Goal: Transaction & Acquisition: Purchase product/service

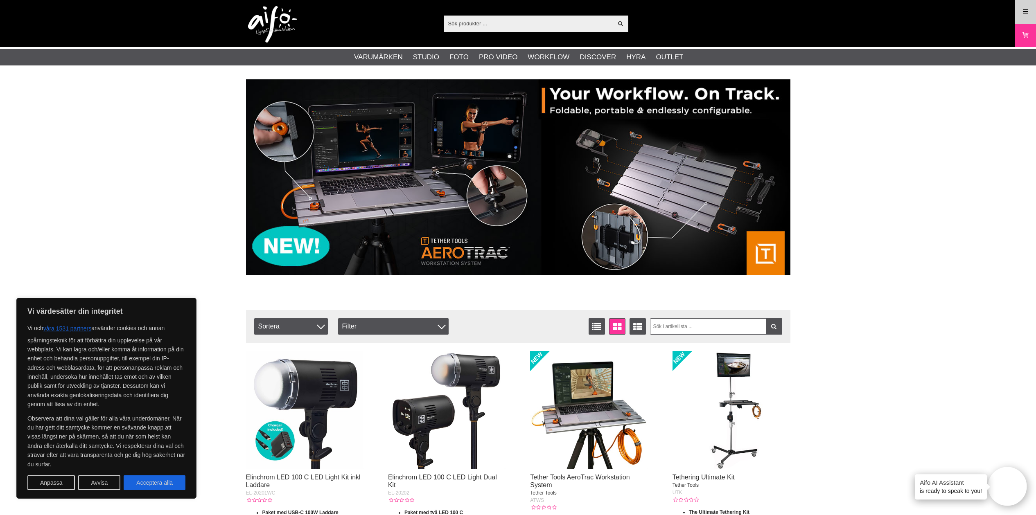
click at [1024, 14] on icon at bounding box center [1025, 11] width 7 height 9
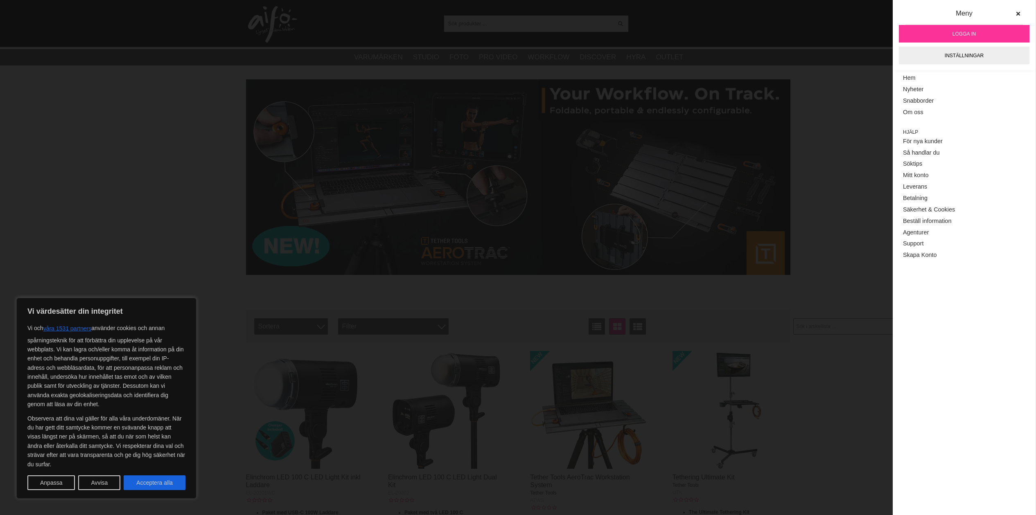
click at [960, 35] on span "Logga in" at bounding box center [963, 33] width 23 height 7
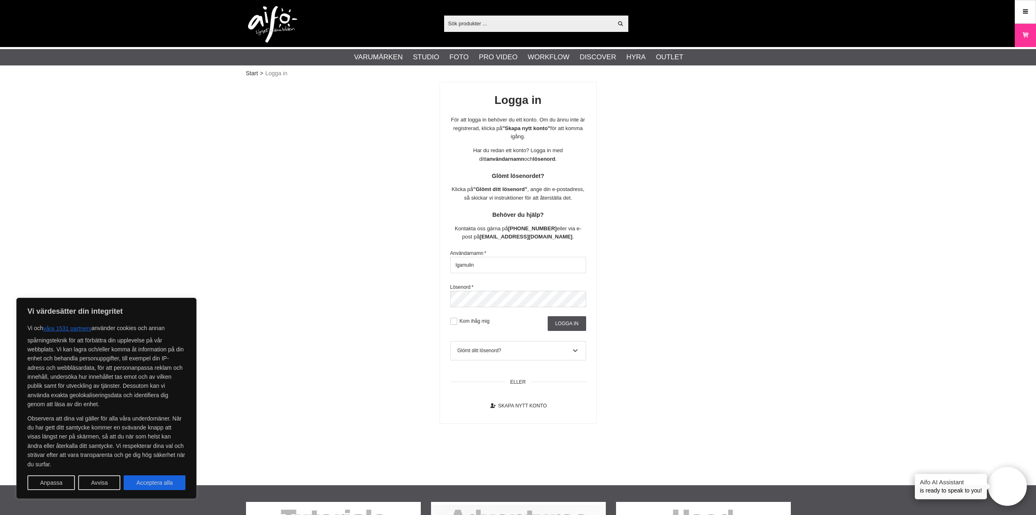
type input "lgamulin"
click at [559, 319] on input "Logga in" at bounding box center [567, 323] width 38 height 15
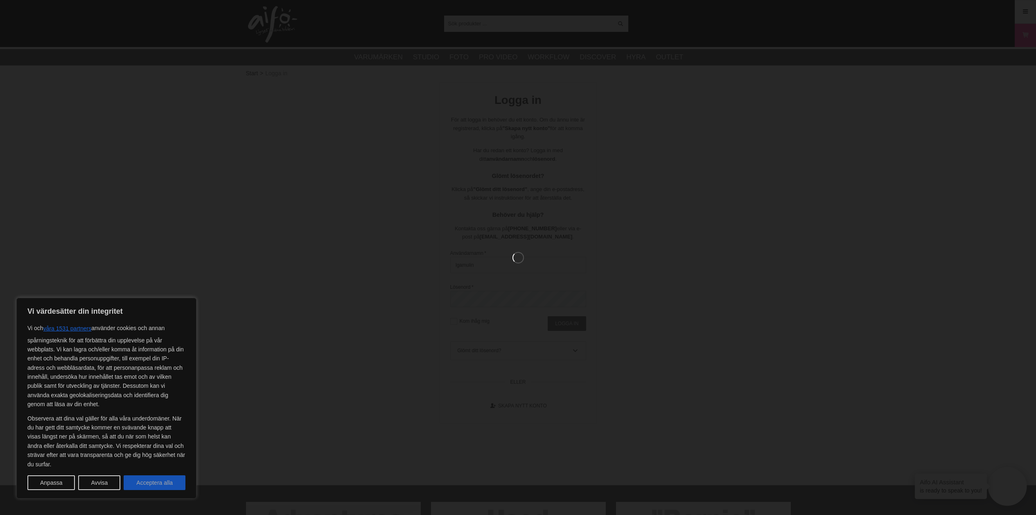
click at [166, 485] on button "Acceptera alla" at bounding box center [155, 483] width 62 height 15
checkbox input "true"
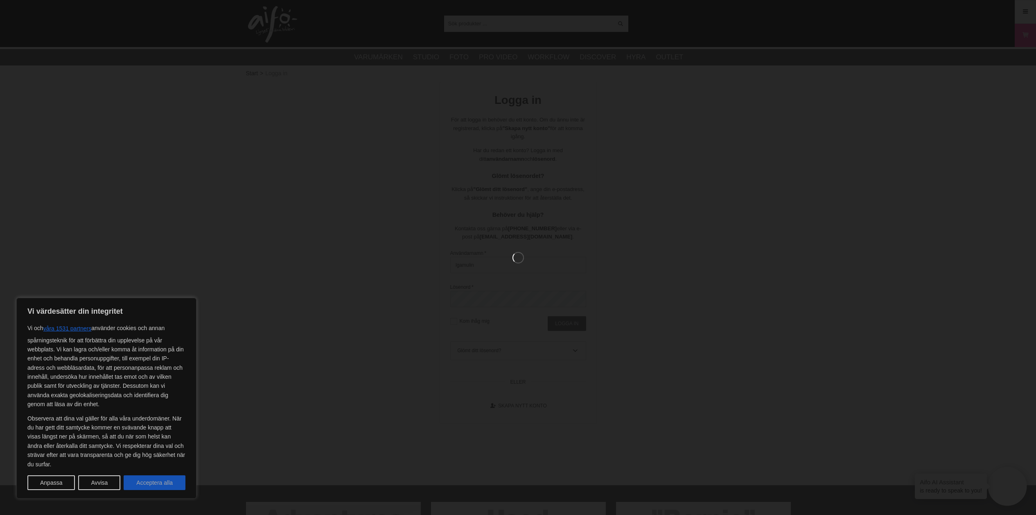
checkbox input "true"
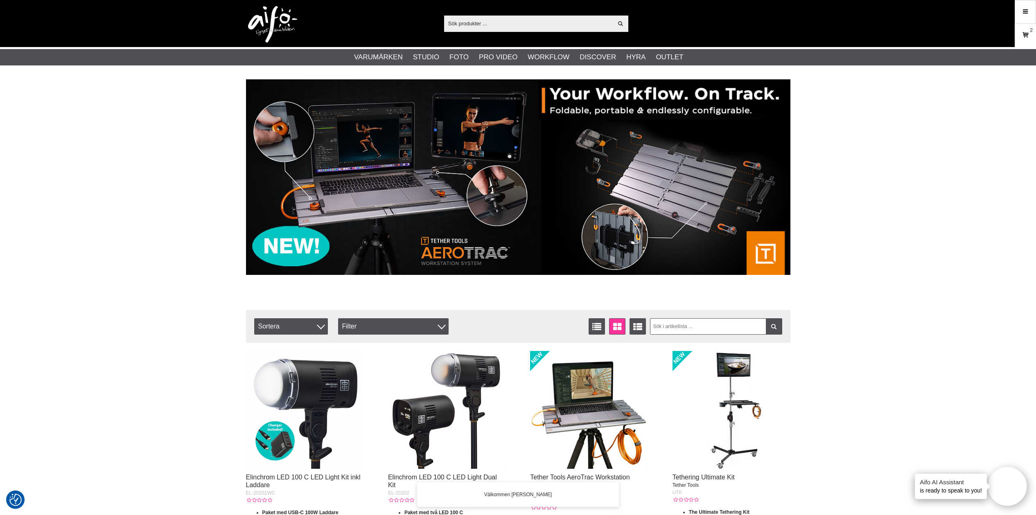
click at [1031, 33] on link "Varukorg 2" at bounding box center [1025, 35] width 20 height 19
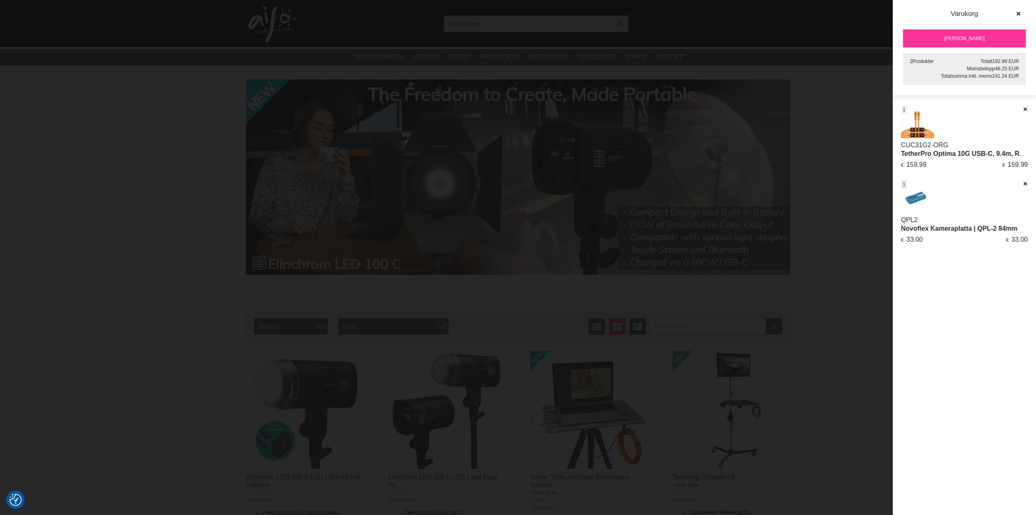
click at [941, 229] on link "Novoflex Kameraplatta | QPL-2 84mm" at bounding box center [959, 228] width 117 height 7
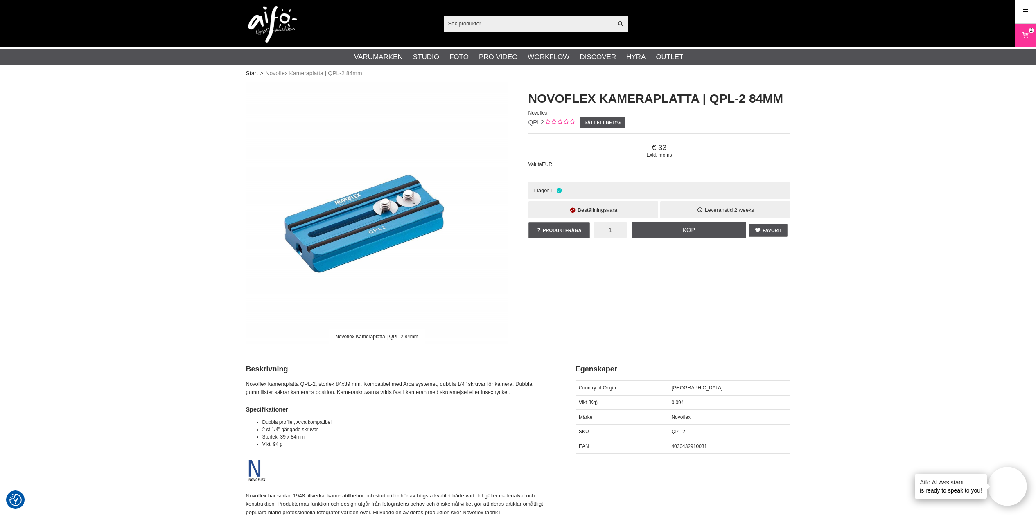
click at [618, 228] on input "1" at bounding box center [610, 230] width 33 height 16
click at [595, 214] on div "Beställningsvara" at bounding box center [593, 210] width 130 height 18
click at [610, 230] on input "1" at bounding box center [610, 230] width 33 height 16
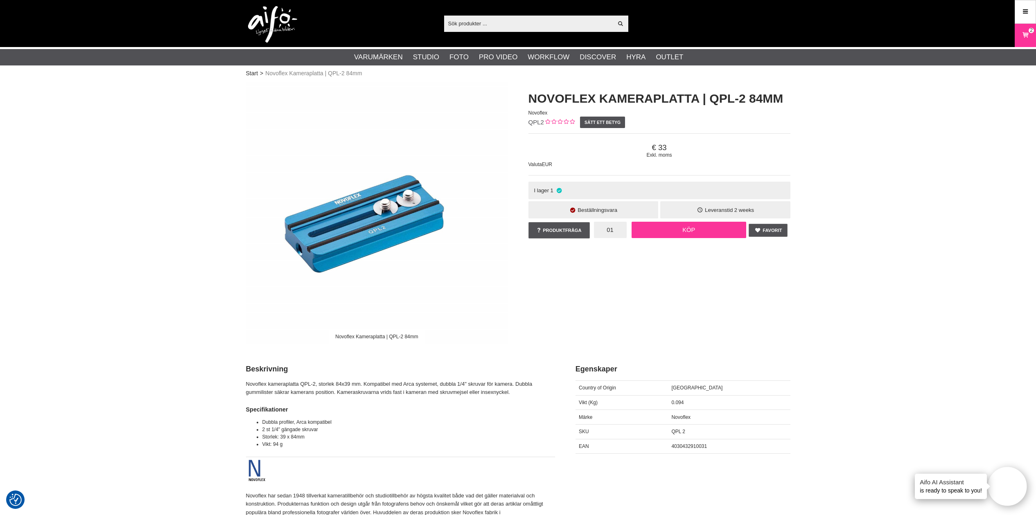
type input "01"
click at [674, 231] on link "Köp" at bounding box center [689, 230] width 115 height 16
drag, startPoint x: 616, startPoint y: 230, endPoint x: 592, endPoint y: 229, distance: 23.7
click at [592, 229] on div "Favorit Produktfråga 1 Köp Novoflex Kameraplatta | QPL-2 84mm 0 omdömen Du har …" at bounding box center [659, 232] width 262 height 24
click at [659, 226] on link "Köp" at bounding box center [689, 230] width 115 height 16
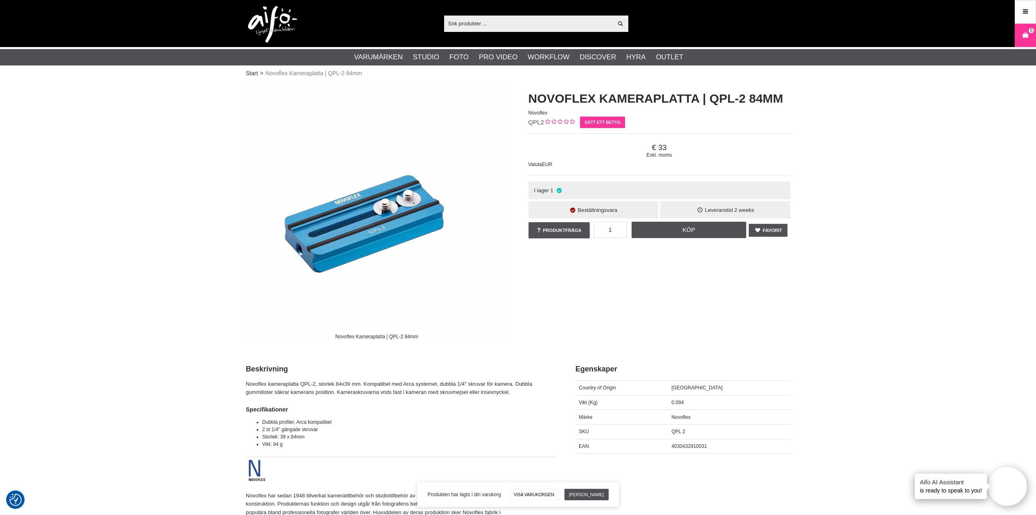
click at [608, 122] on link "Sätt ett betyg" at bounding box center [602, 122] width 45 height 11
click at [654, 151] on span "33" at bounding box center [659, 147] width 262 height 9
click at [298, 74] on span "Novoflex Kameraplatta | QPL-2 84mm" at bounding box center [313, 73] width 97 height 9
click at [302, 74] on span "Novoflex Kameraplatta | QPL-2 84mm" at bounding box center [313, 73] width 97 height 9
drag, startPoint x: 282, startPoint y: 74, endPoint x: 264, endPoint y: 73, distance: 18.8
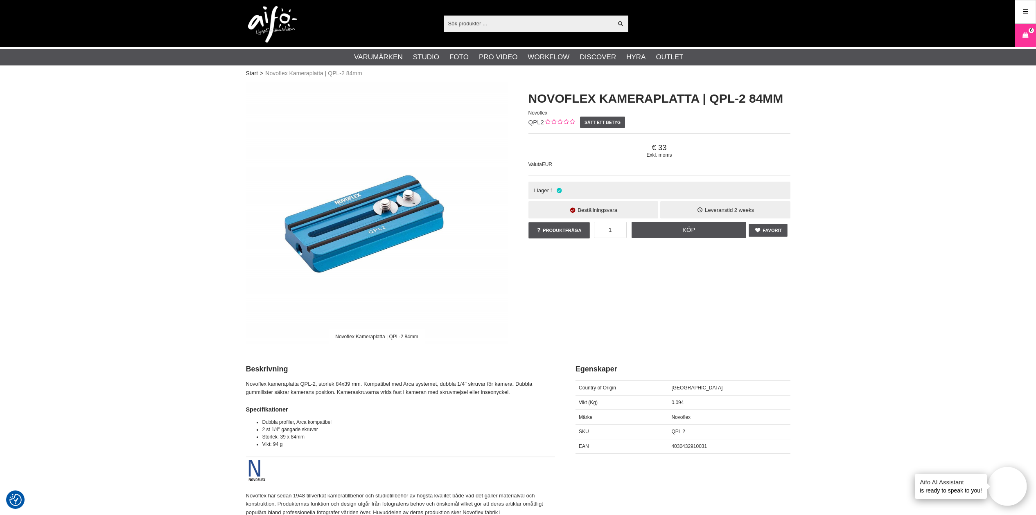
click at [282, 74] on span "Novoflex Kameraplatta | QPL-2 84mm" at bounding box center [313, 73] width 97 height 9
drag, startPoint x: 706, startPoint y: 212, endPoint x: 697, endPoint y: 212, distance: 9.0
click at [706, 212] on span "Leveranstid" at bounding box center [719, 210] width 28 height 6
click at [550, 190] on span "1" at bounding box center [551, 190] width 3 height 6
click at [561, 232] on link "Produktfråga" at bounding box center [558, 230] width 61 height 16
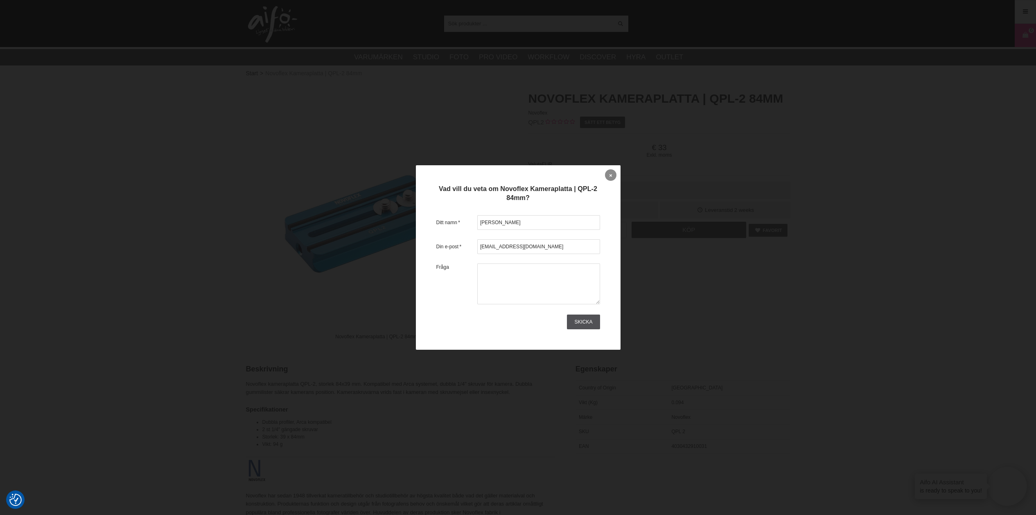
click at [607, 175] on link at bounding box center [610, 174] width 11 height 11
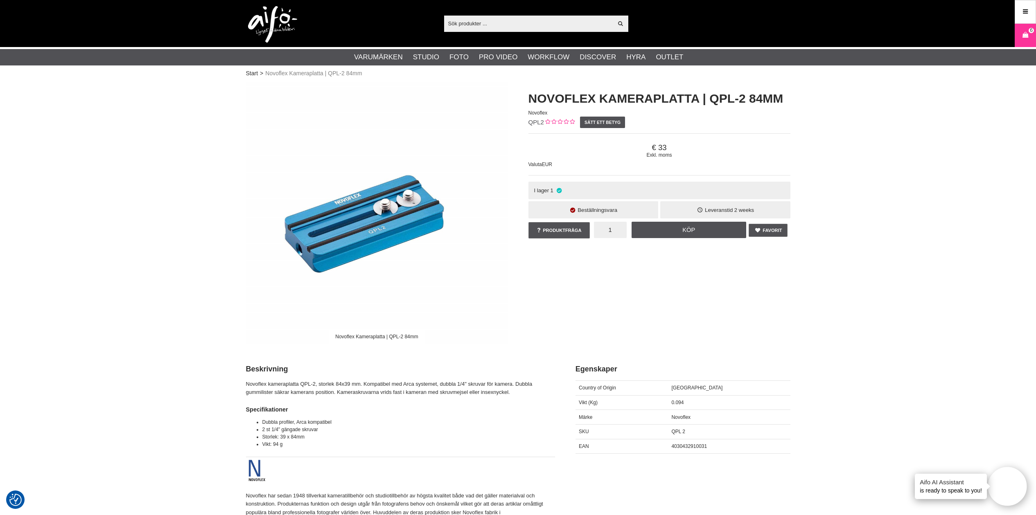
click at [617, 224] on input "1" at bounding box center [610, 230] width 33 height 16
type input "0"
click at [1026, 36] on icon at bounding box center [1025, 35] width 8 height 9
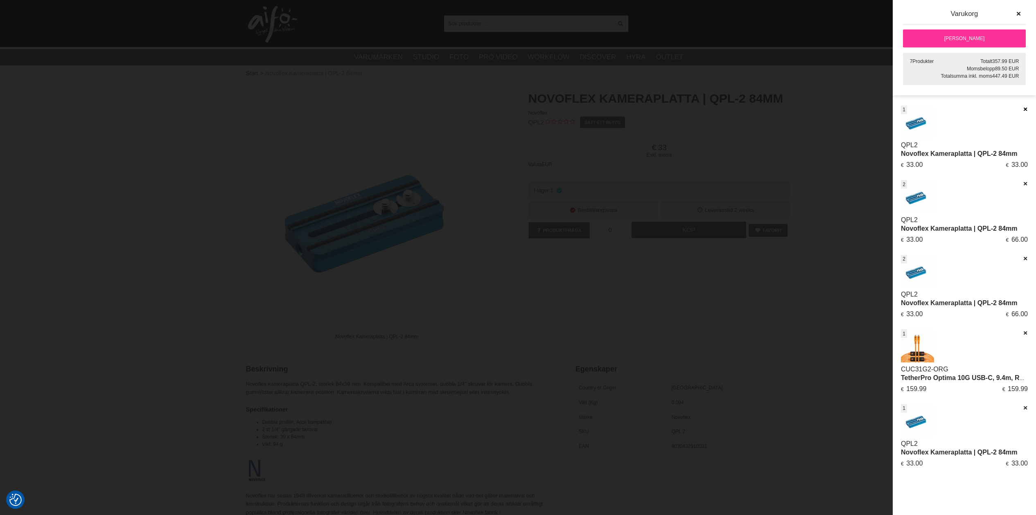
click at [1026, 111] on icon at bounding box center [1024, 109] width 5 height 6
click at [1026, 109] on icon at bounding box center [1024, 109] width 5 height 6
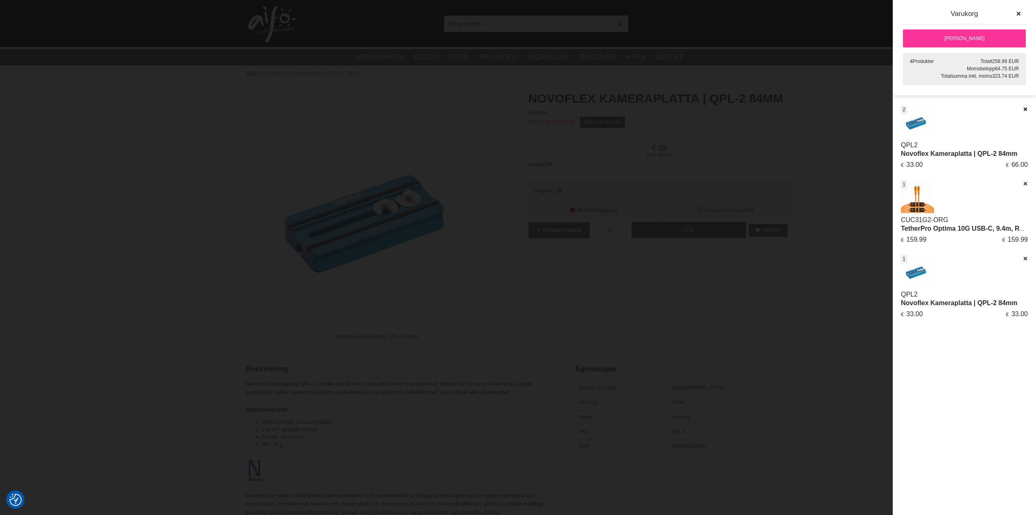
click at [1025, 109] on icon at bounding box center [1024, 109] width 5 height 6
click at [1023, 183] on icon at bounding box center [1024, 184] width 5 height 6
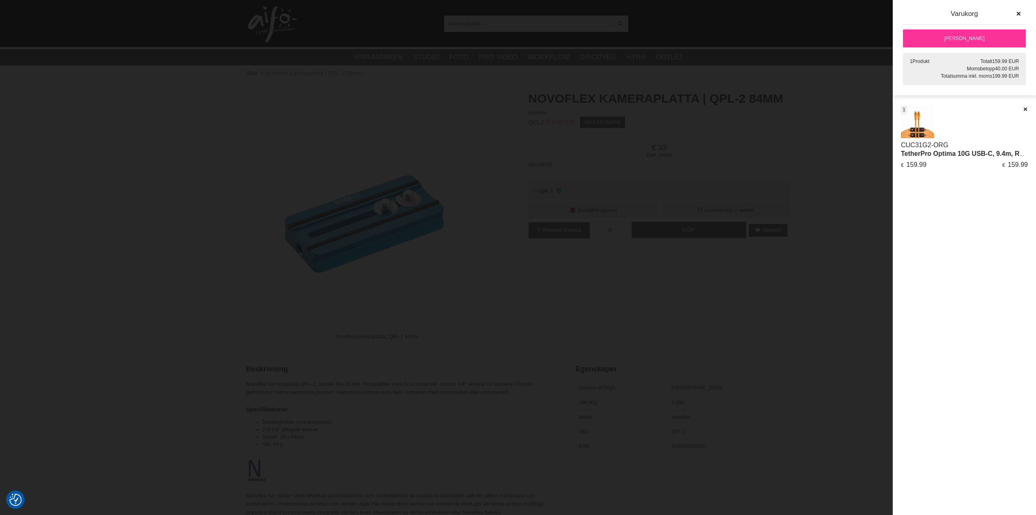
click at [839, 143] on div at bounding box center [518, 257] width 1036 height 515
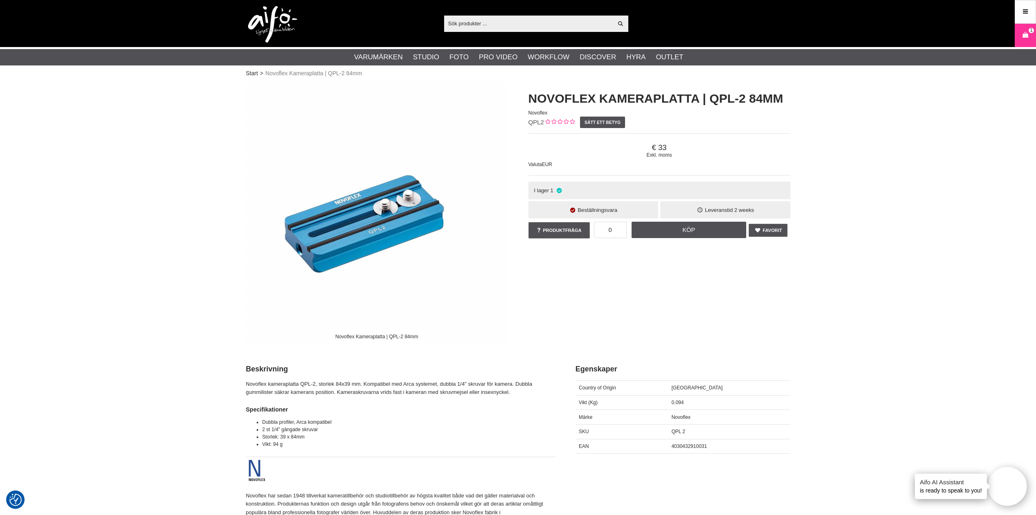
click at [1025, 33] on icon at bounding box center [1025, 35] width 8 height 9
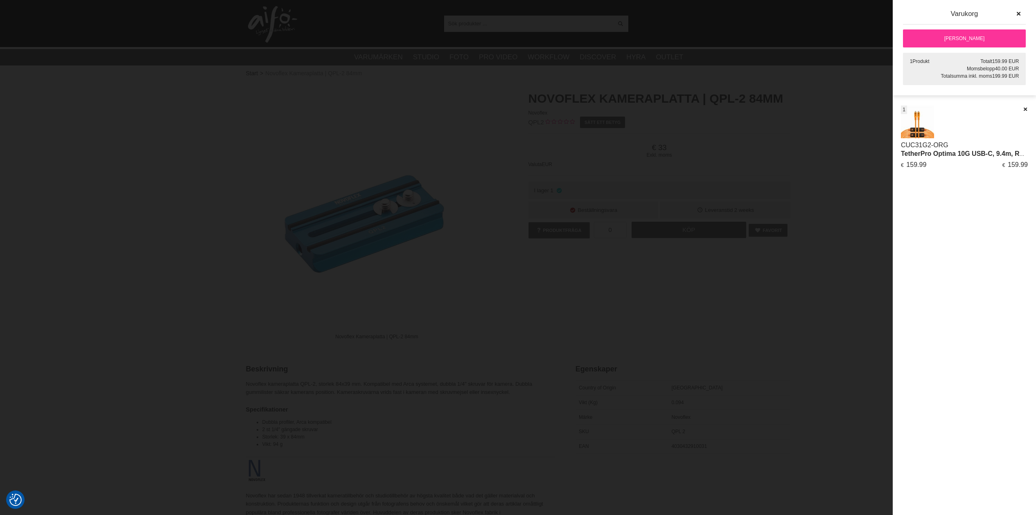
click at [929, 152] on link "TetherPro Optima 10G USB-C, 9.4m, Rak, Orange" at bounding box center [977, 153] width 152 height 7
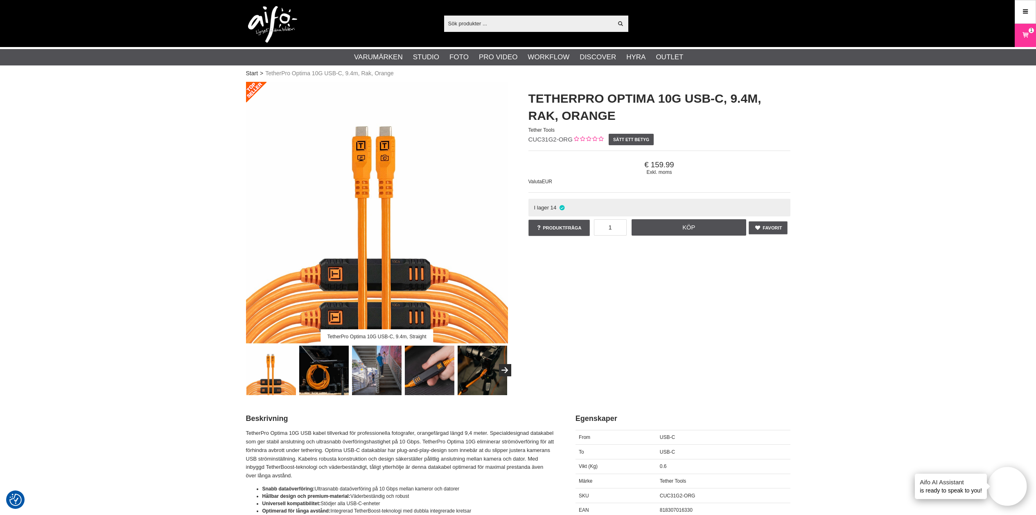
click at [476, 24] on input "text" at bounding box center [528, 23] width 169 height 12
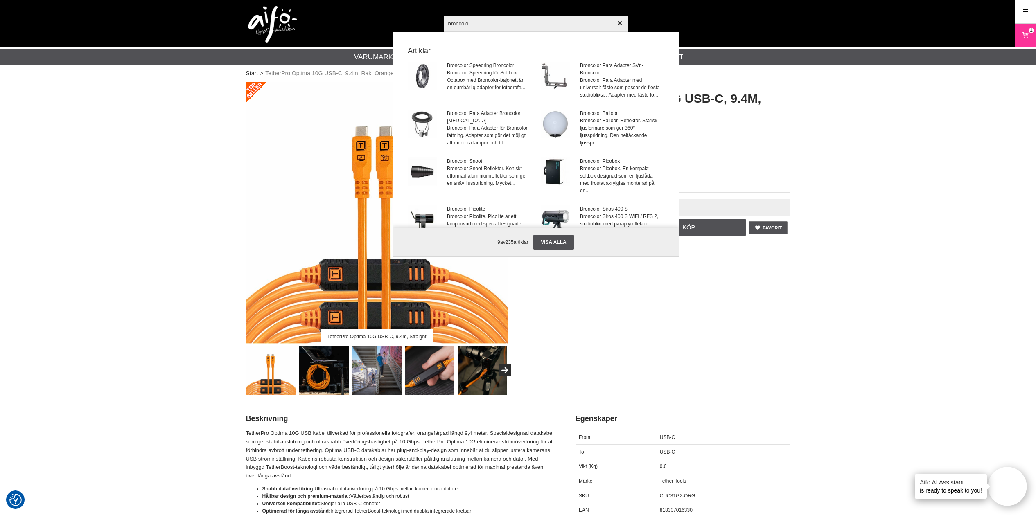
type input "broncolor"
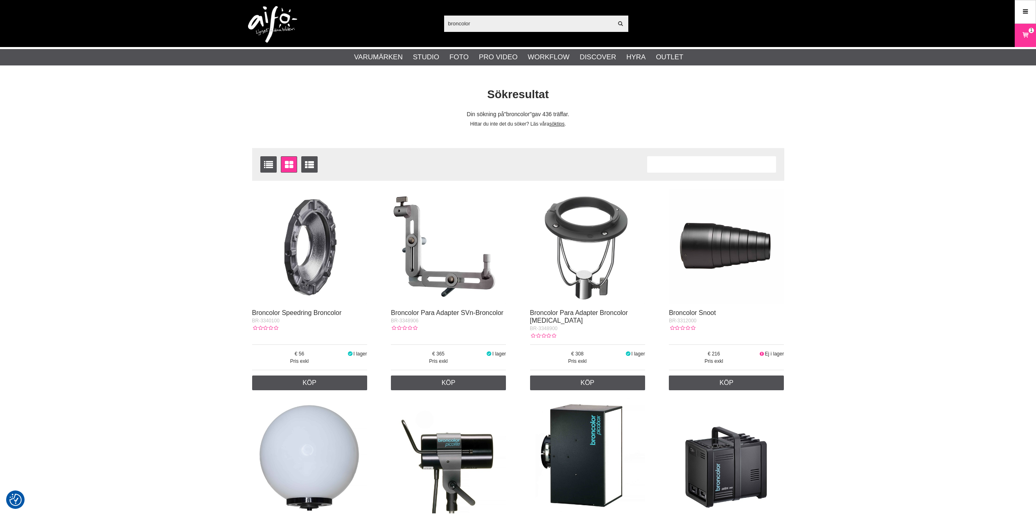
checkbox input "true"
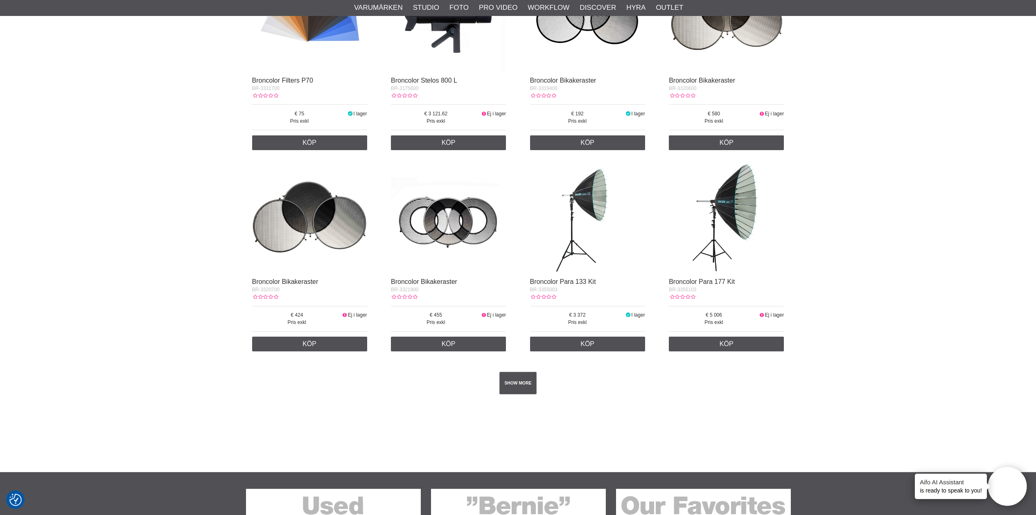
scroll to position [1258, 0]
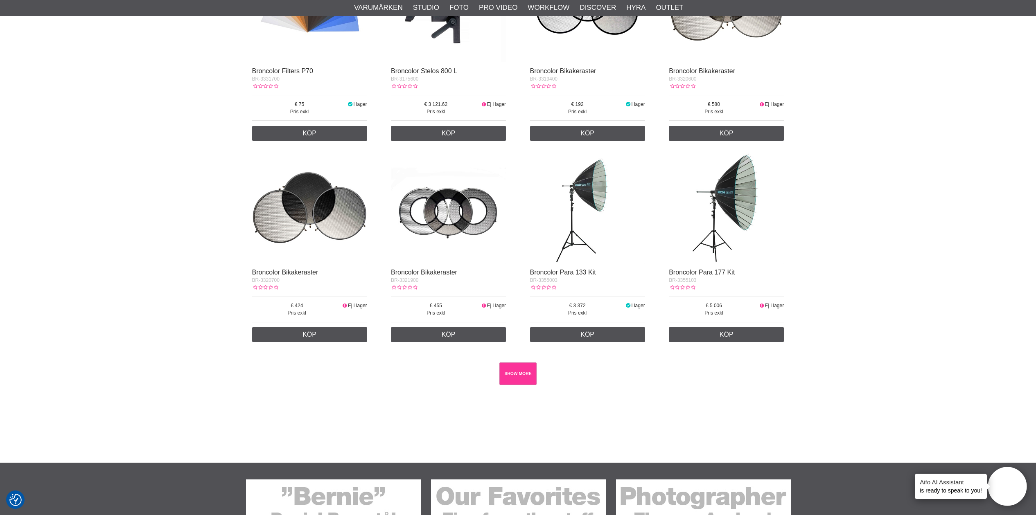
click at [521, 369] on link "SHOW MORE" at bounding box center [517, 374] width 37 height 23
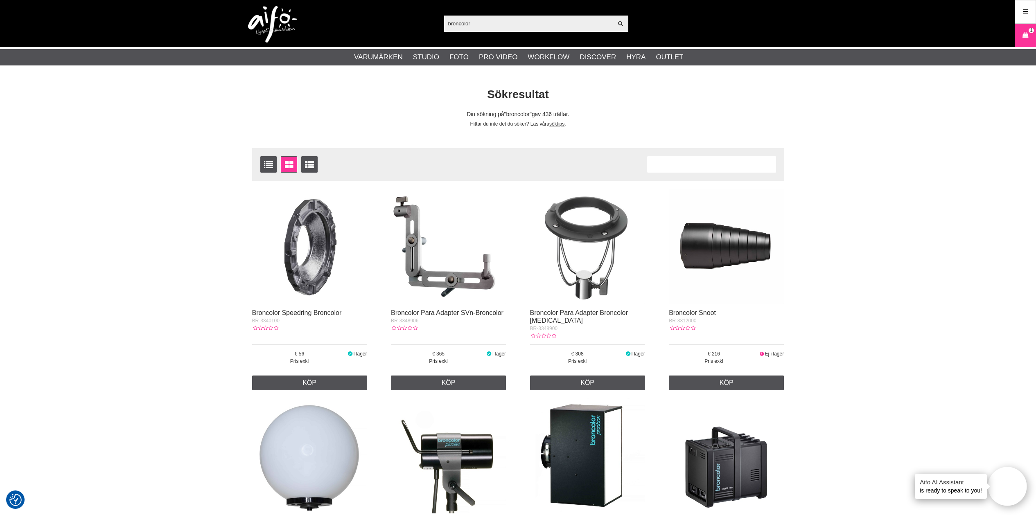
scroll to position [0, 0]
click at [1023, 11] on icon at bounding box center [1025, 11] width 7 height 9
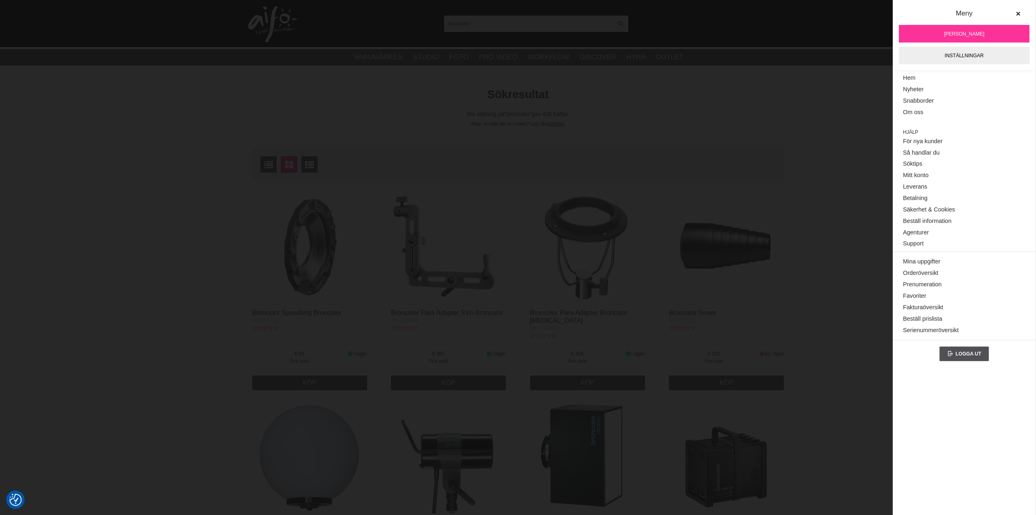
click at [1021, 11] on icon at bounding box center [1018, 14] width 6 height 6
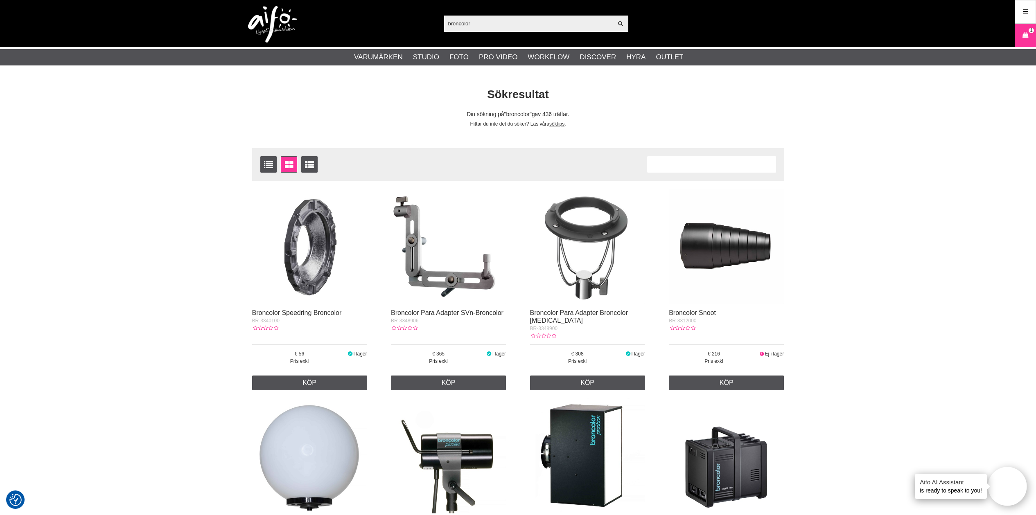
click at [275, 17] on img at bounding box center [272, 24] width 49 height 37
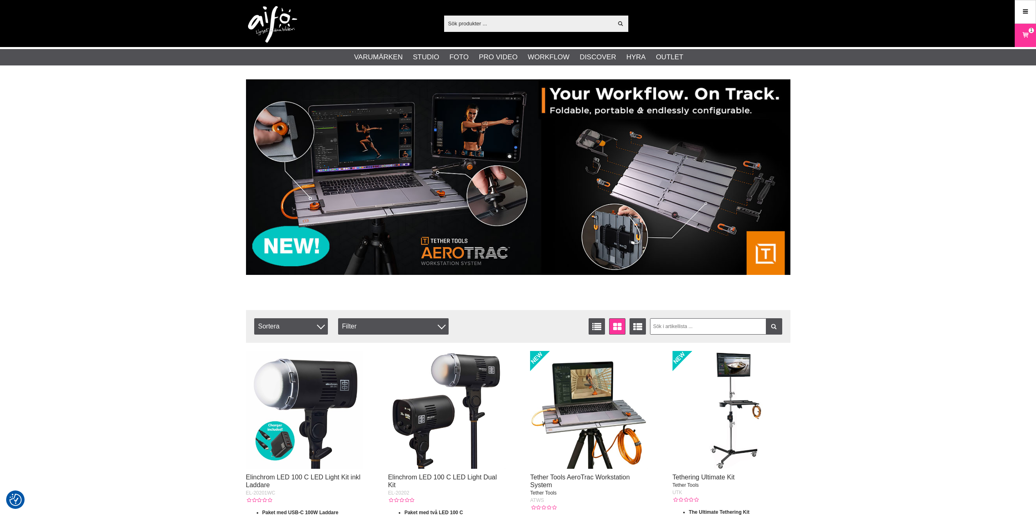
checkbox input "true"
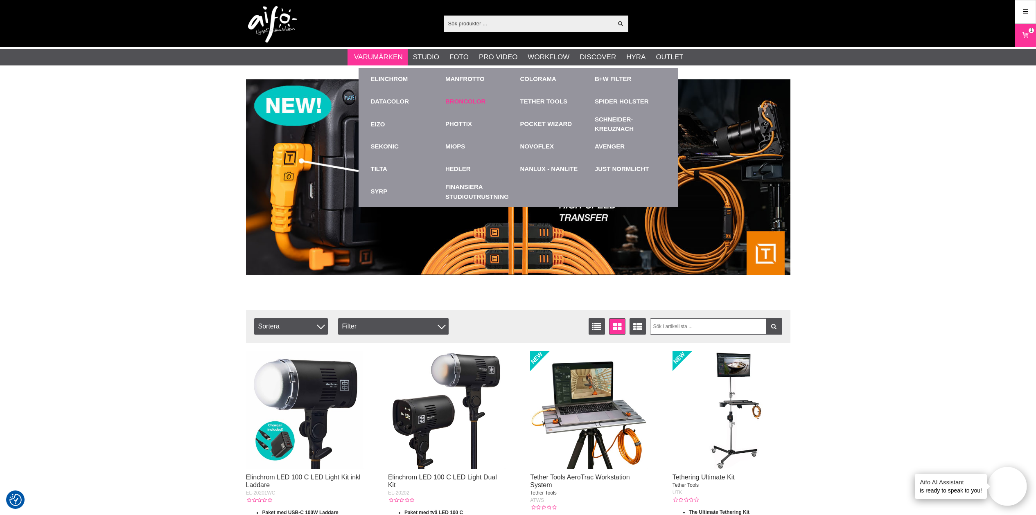
click at [472, 101] on link "Broncolor" at bounding box center [465, 101] width 40 height 9
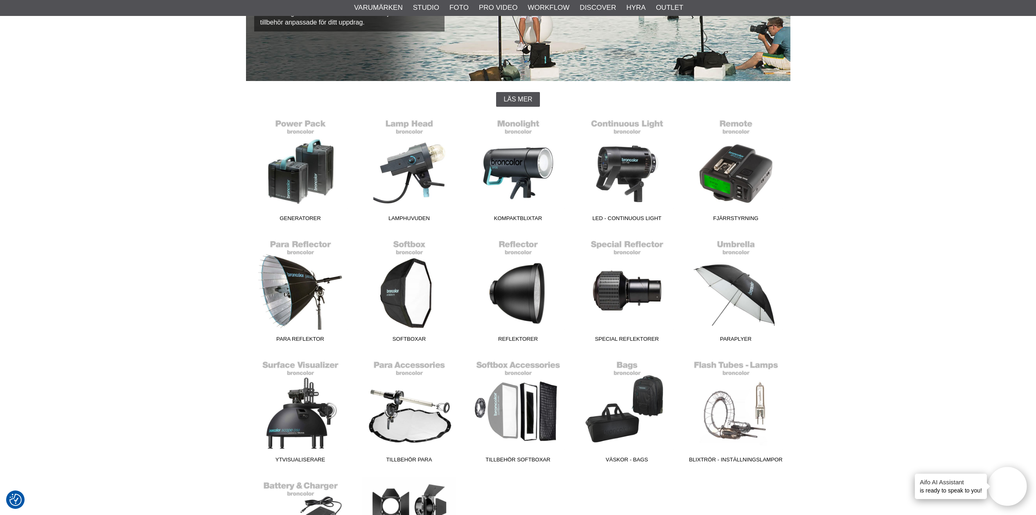
scroll to position [159, 0]
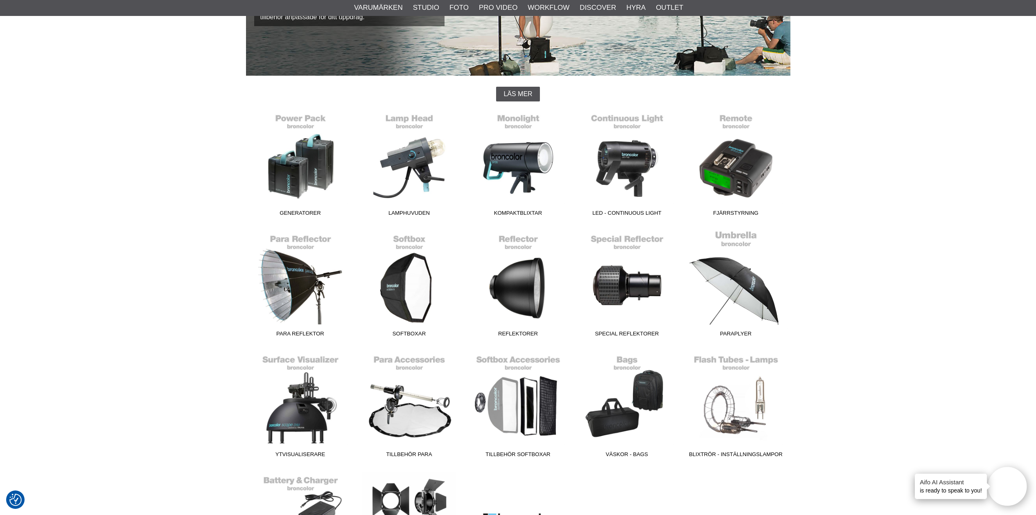
click at [733, 282] on link "Paraplyer" at bounding box center [735, 285] width 109 height 111
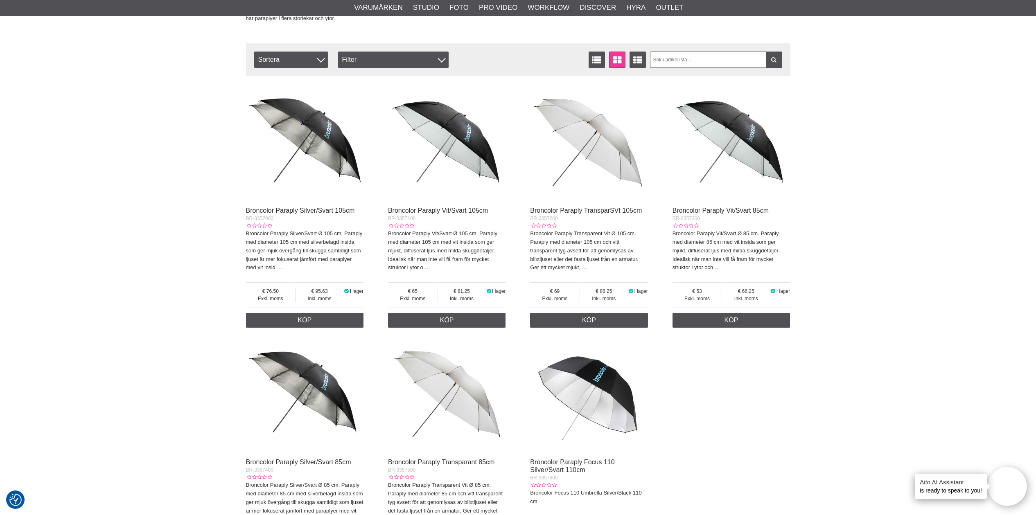
scroll to position [269, 0]
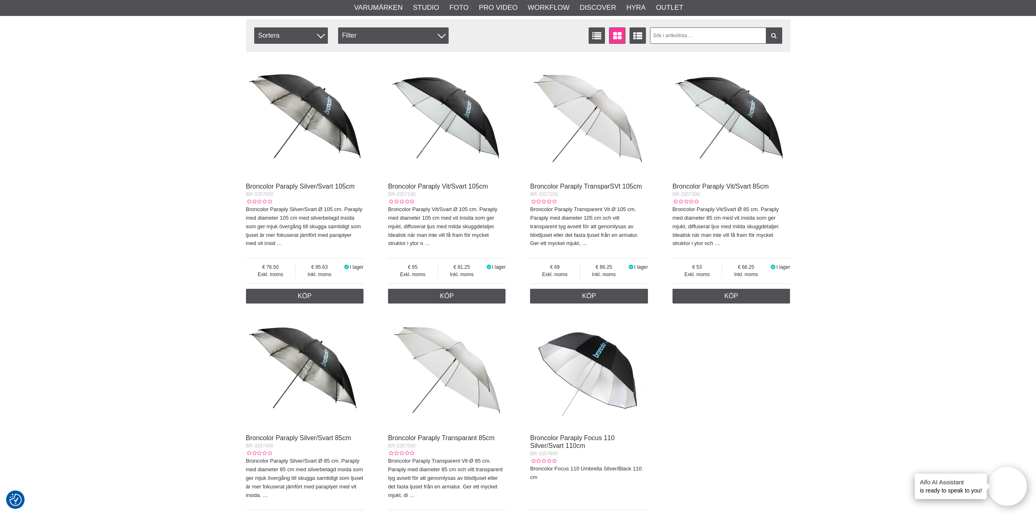
click at [417, 218] on p "Broncolor Paraply Vit/Svart Ø 105 cm. Paraply med diameter 105 cm med vit insid…" at bounding box center [447, 226] width 118 height 43
click at [457, 219] on p "Broncolor Paraply Vit/Svart Ø 105 cm. Paraply med diameter 105 cm med vit insid…" at bounding box center [447, 226] width 118 height 43
click at [448, 222] on p "Broncolor Paraply Vit/Svart Ø 105 cm. Paraply med diameter 105 cm med vit insid…" at bounding box center [447, 226] width 118 height 43
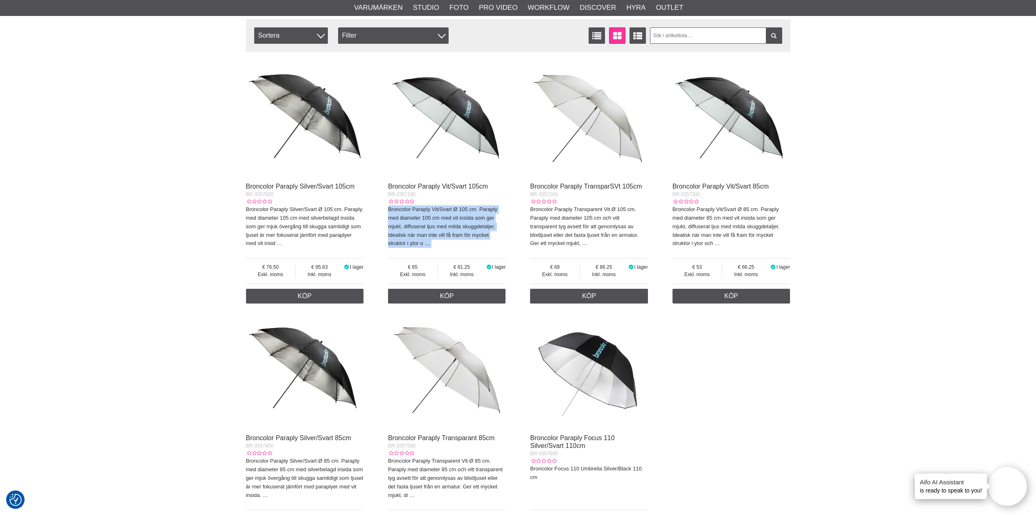
click at [446, 234] on p "Broncolor Paraply Vit/Svart Ø 105 cm. Paraply med diameter 105 cm med vit insid…" at bounding box center [447, 226] width 118 height 43
click at [449, 232] on p "Broncolor Paraply Vit/Svart Ø 105 cm. Paraply med diameter 105 cm med vit insid…" at bounding box center [447, 226] width 118 height 43
click at [444, 226] on p "Broncolor Paraply Vit/Svart Ø 105 cm. Paraply med diameter 105 cm med vit insid…" at bounding box center [447, 226] width 118 height 43
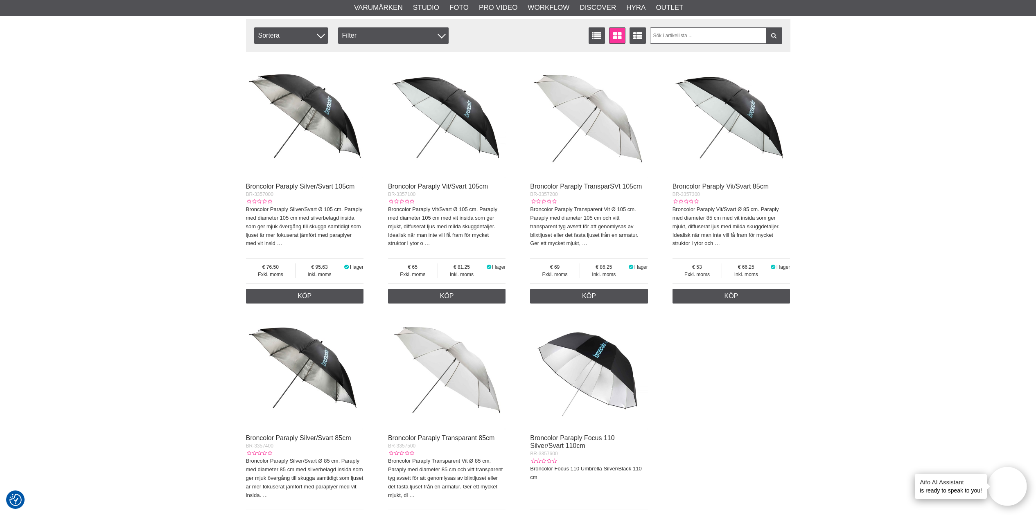
click at [435, 226] on p "Broncolor Paraply Vit/Svart Ø 105 cm. Paraply med diameter 105 cm med vit insid…" at bounding box center [447, 226] width 118 height 43
click at [445, 223] on p "Broncolor Paraply Vit/Svart Ø 105 cm. Paraply med diameter 105 cm med vit insid…" at bounding box center [447, 226] width 118 height 43
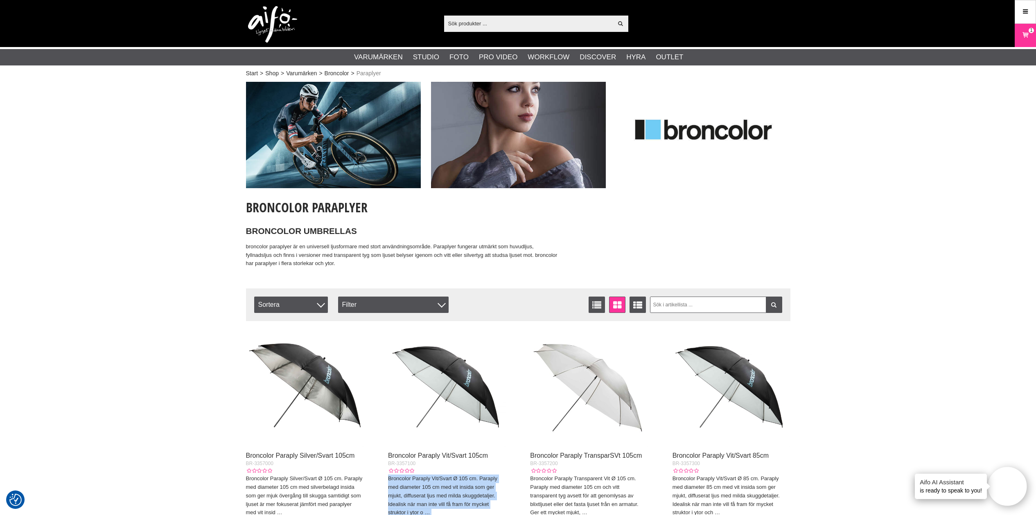
scroll to position [0, 0]
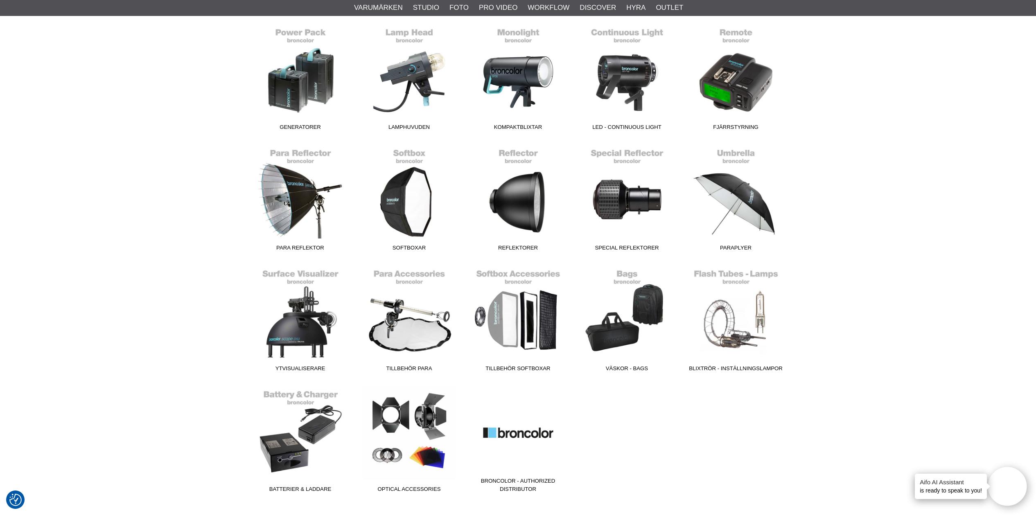
scroll to position [250, 0]
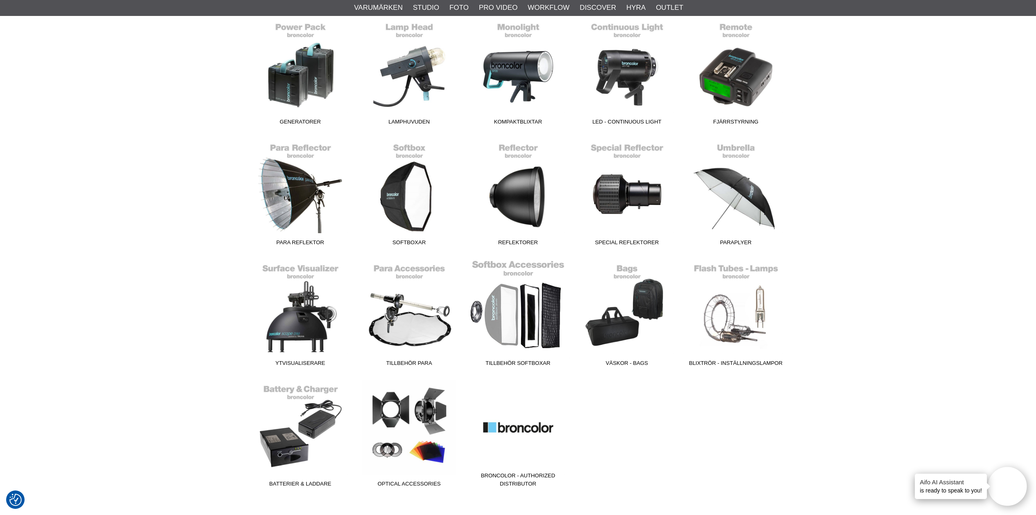
click at [517, 363] on span "Tillbehör Softboxar" at bounding box center [518, 364] width 109 height 11
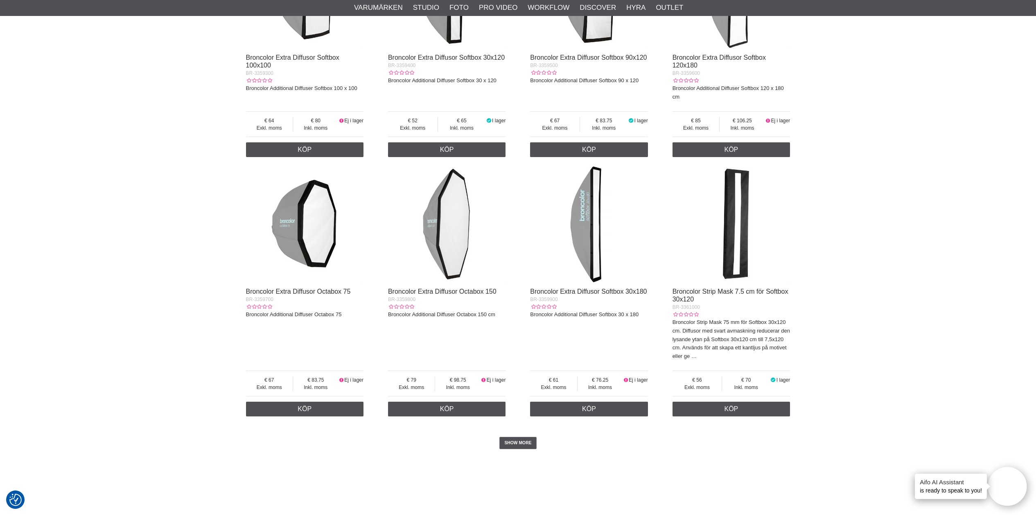
scroll to position [1778, 0]
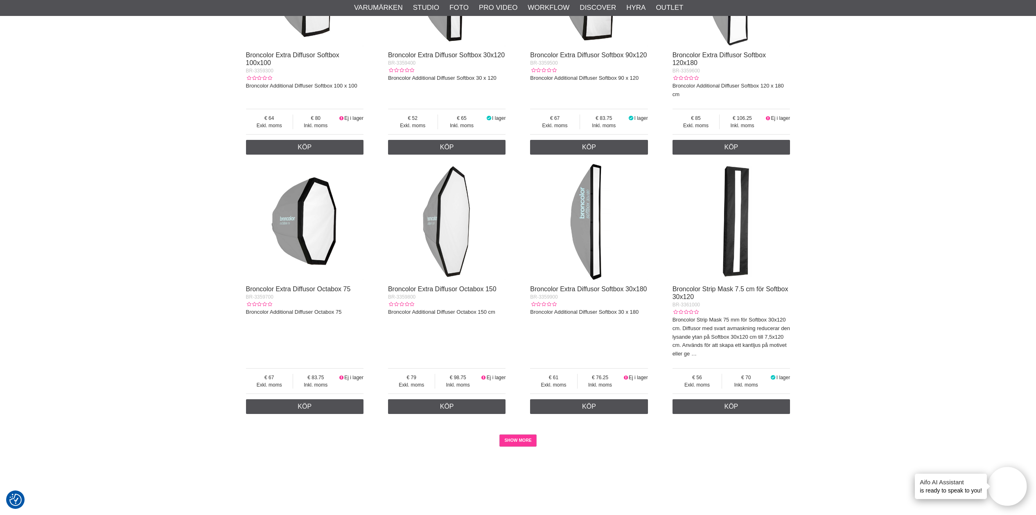
click at [516, 435] on link "SHOW MORE" at bounding box center [517, 441] width 37 height 12
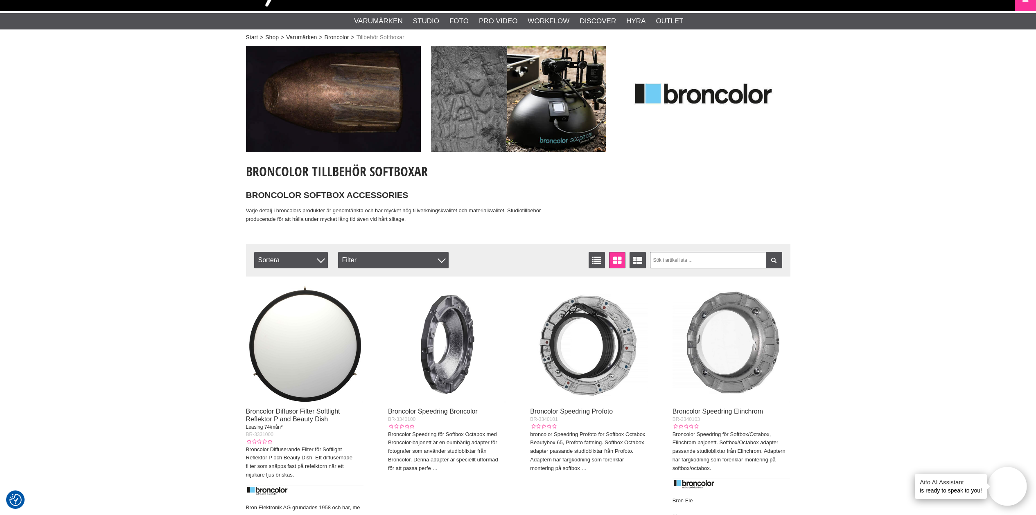
scroll to position [38, 0]
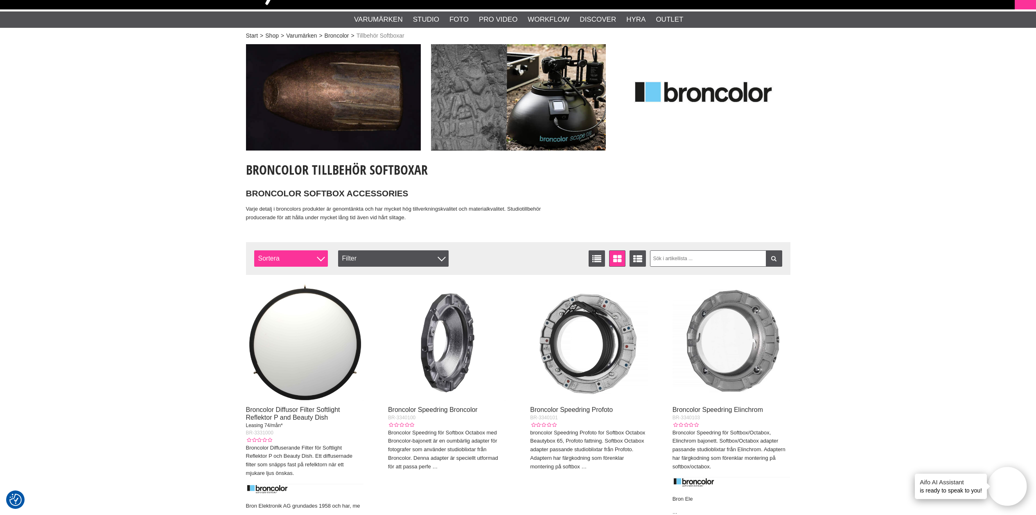
click at [290, 259] on span "Sortera" at bounding box center [291, 258] width 74 height 16
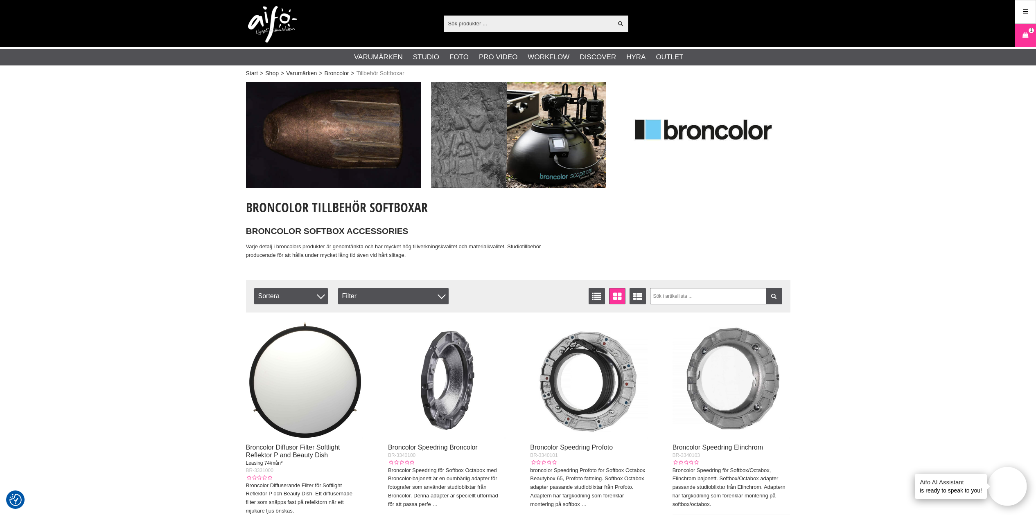
scroll to position [0, 0]
click at [336, 76] on link "Broncolor" at bounding box center [337, 73] width 25 height 9
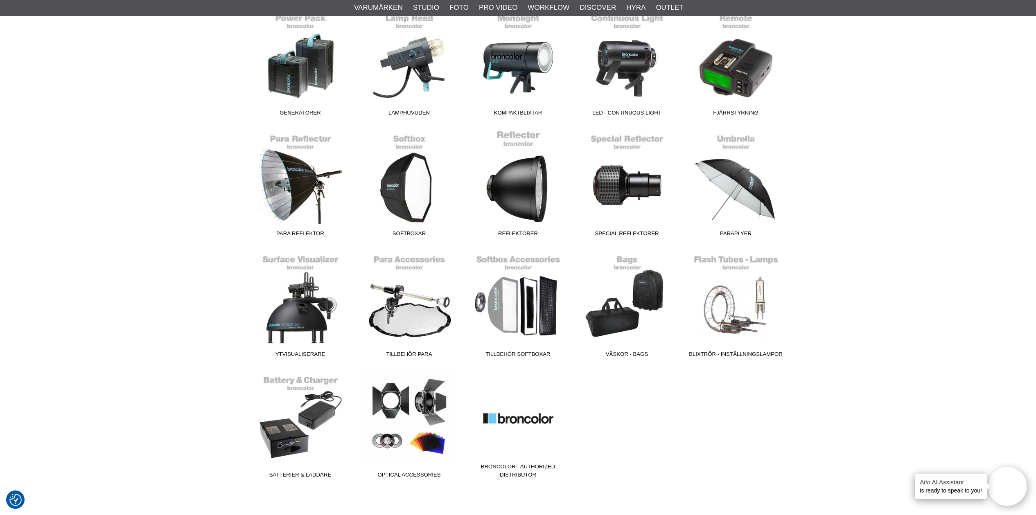
scroll to position [272, 0]
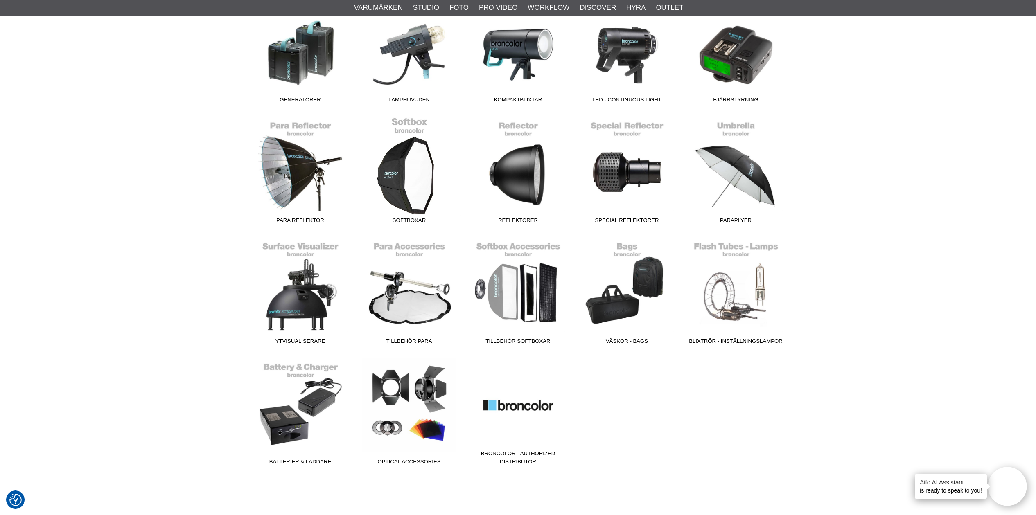
click at [406, 219] on span "Softboxar" at bounding box center [409, 222] width 109 height 11
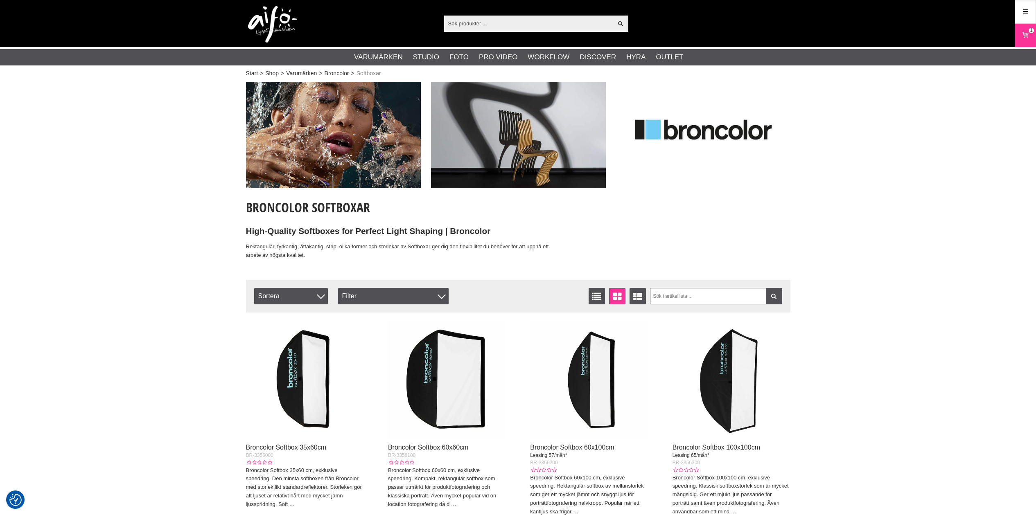
checkbox input "true"
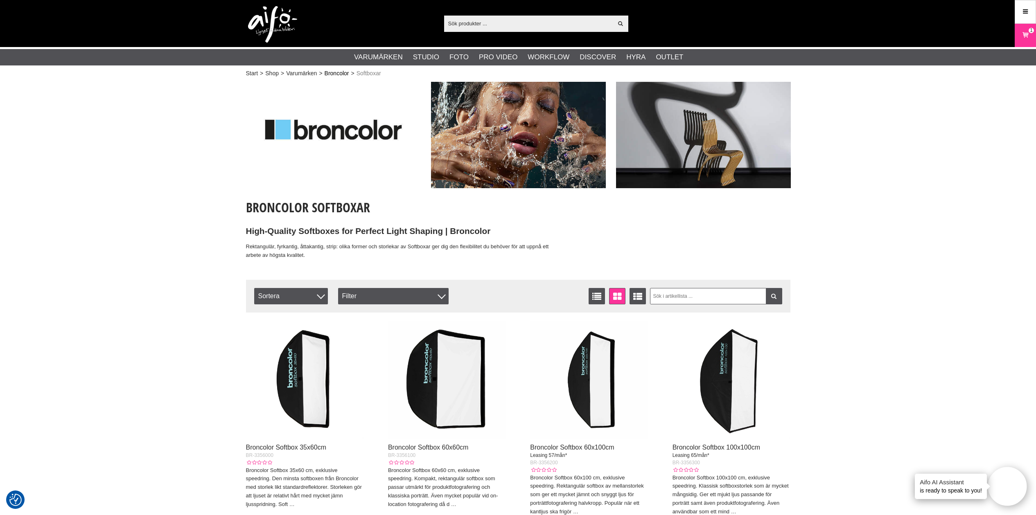
click at [332, 71] on link "Broncolor" at bounding box center [337, 73] width 25 height 9
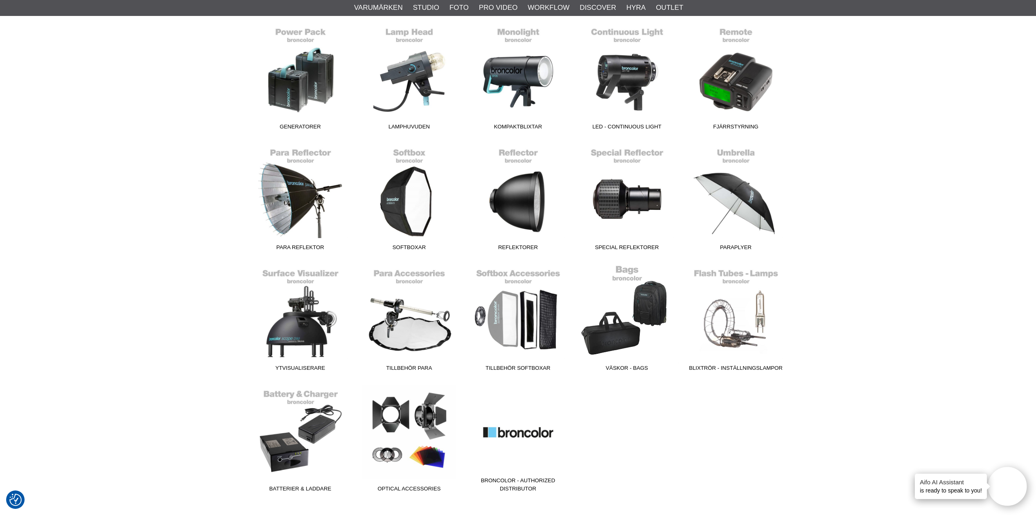
scroll to position [257, 0]
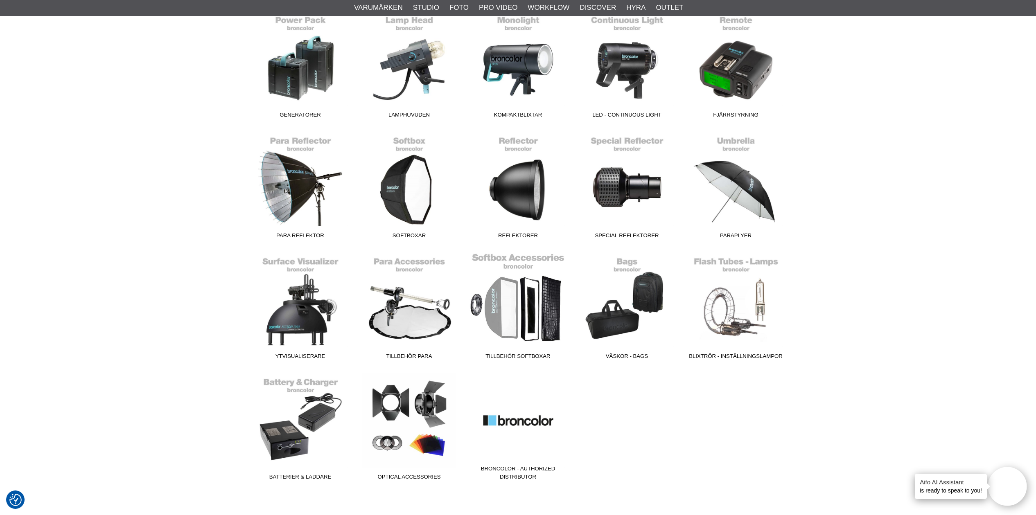
click at [539, 359] on span "Tillbehör Softboxar" at bounding box center [518, 357] width 109 height 11
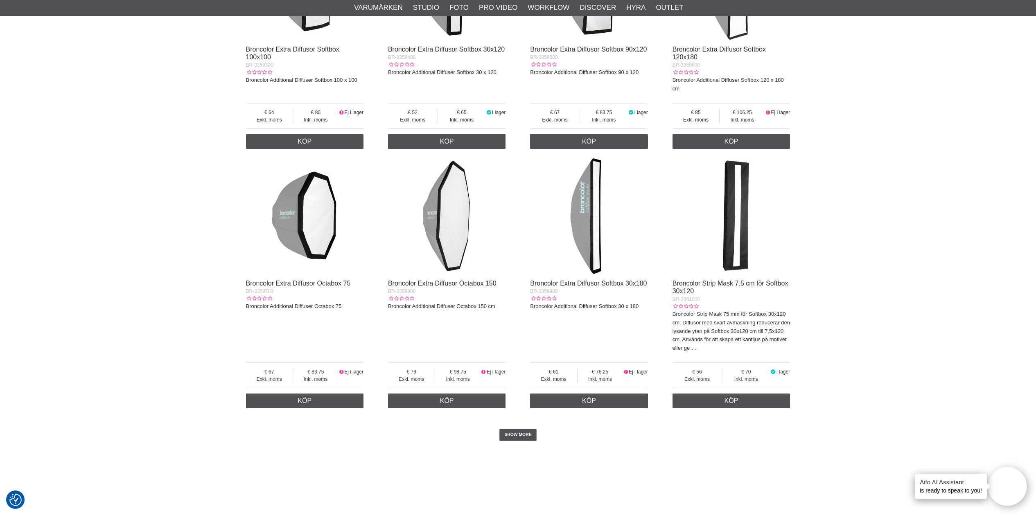
scroll to position [1788, 0]
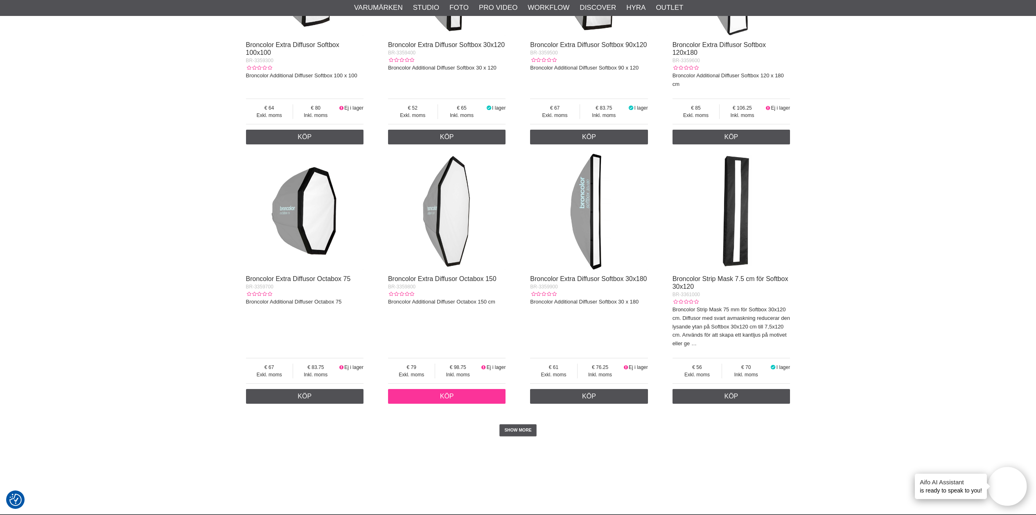
click at [450, 389] on link "Köp" at bounding box center [447, 396] width 118 height 15
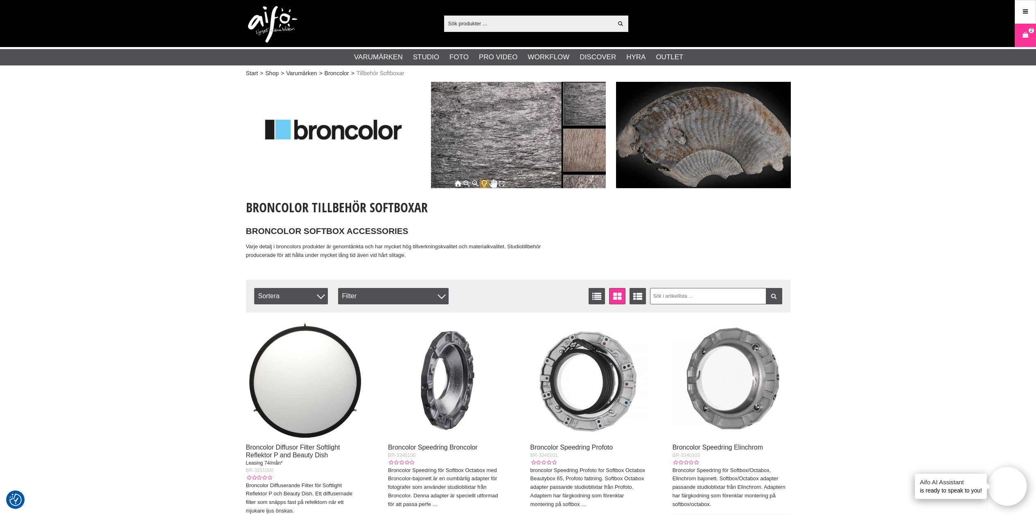
scroll to position [0, 0]
click at [1024, 36] on icon at bounding box center [1025, 35] width 8 height 9
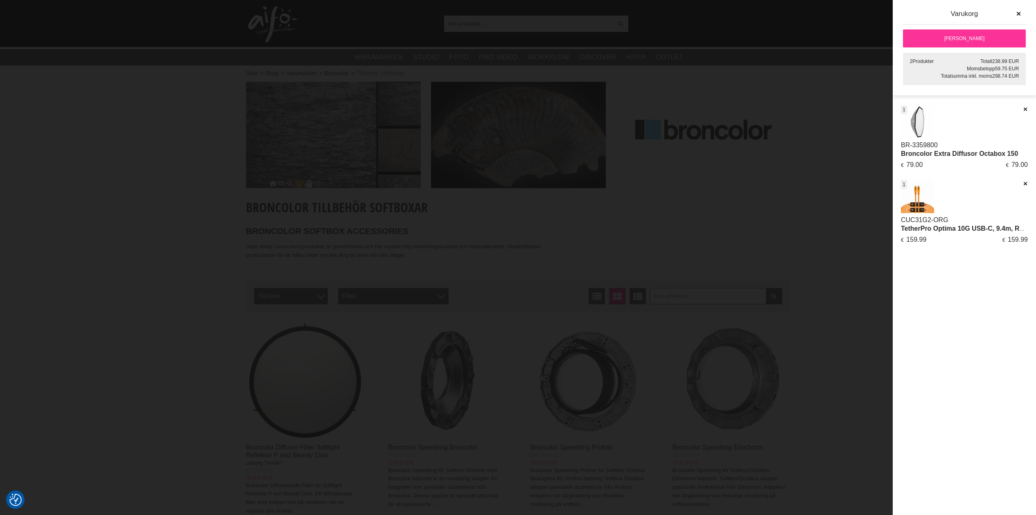
click at [859, 208] on div at bounding box center [518, 257] width 1036 height 515
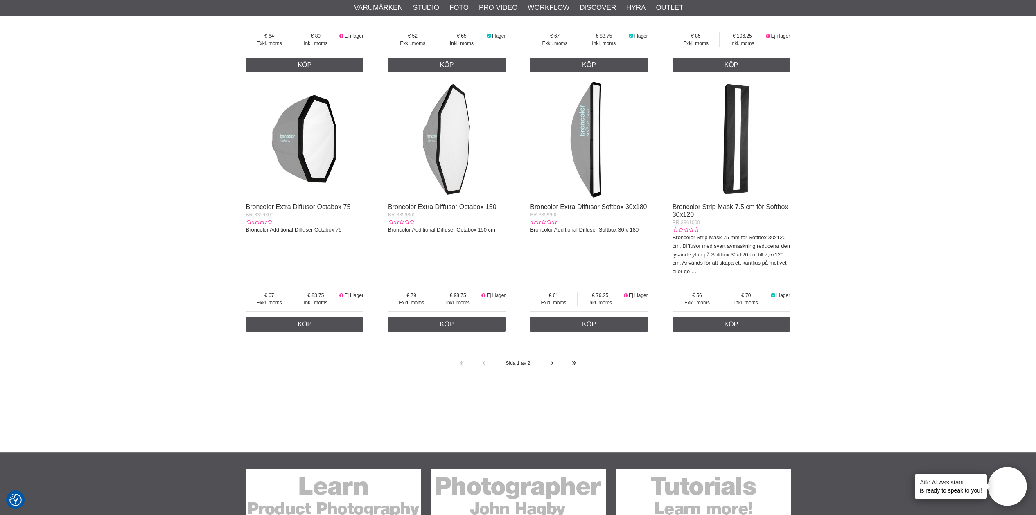
scroll to position [1866, 0]
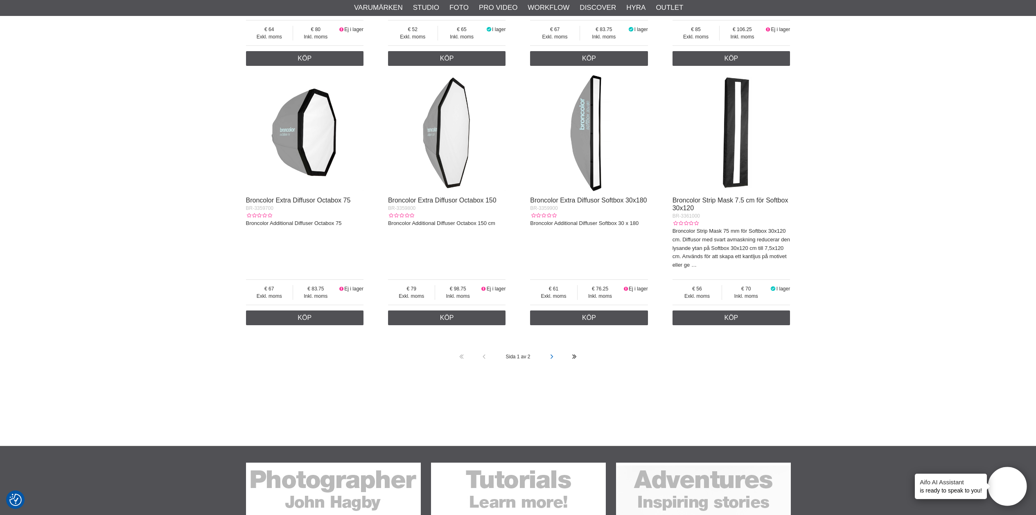
click at [550, 346] on icon at bounding box center [552, 357] width 6 height 23
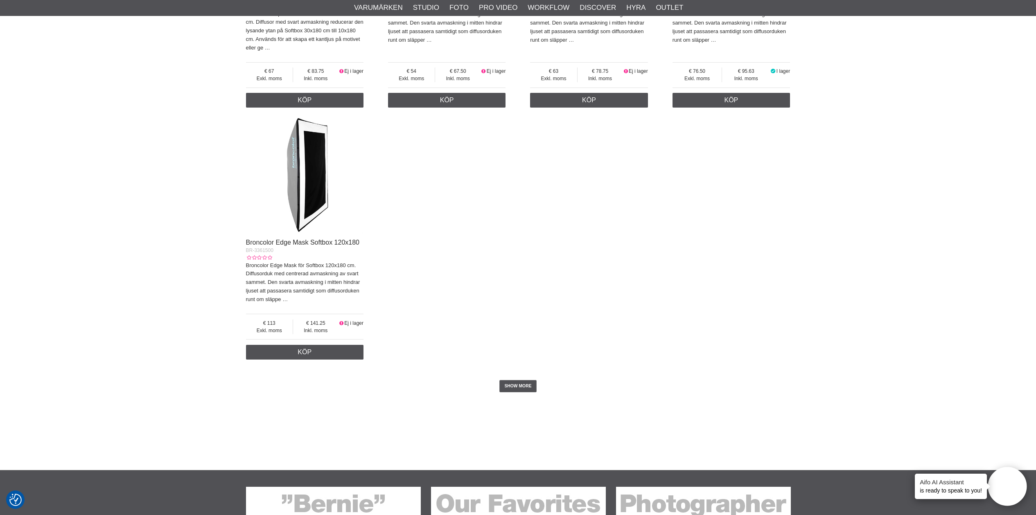
scroll to position [486, 0]
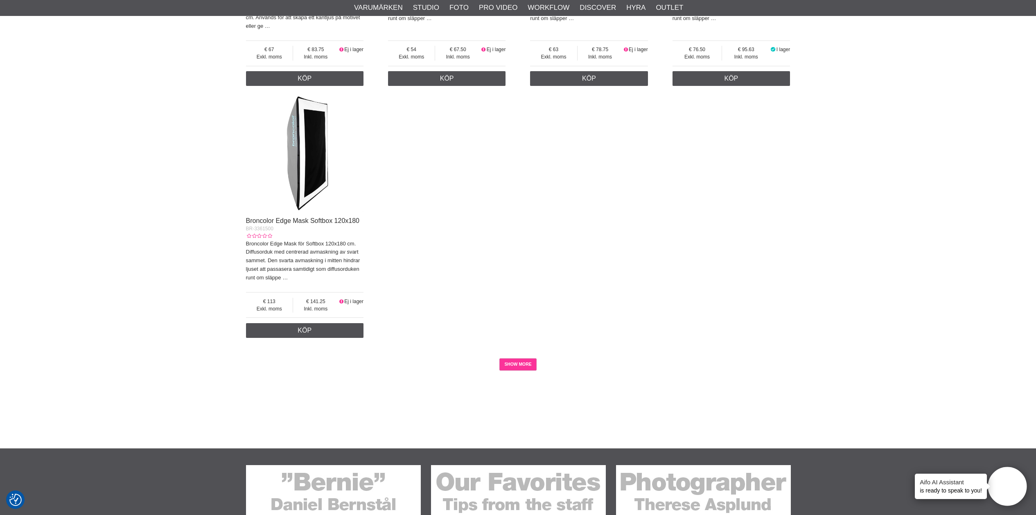
click at [528, 361] on link "SHOW MORE" at bounding box center [517, 365] width 37 height 12
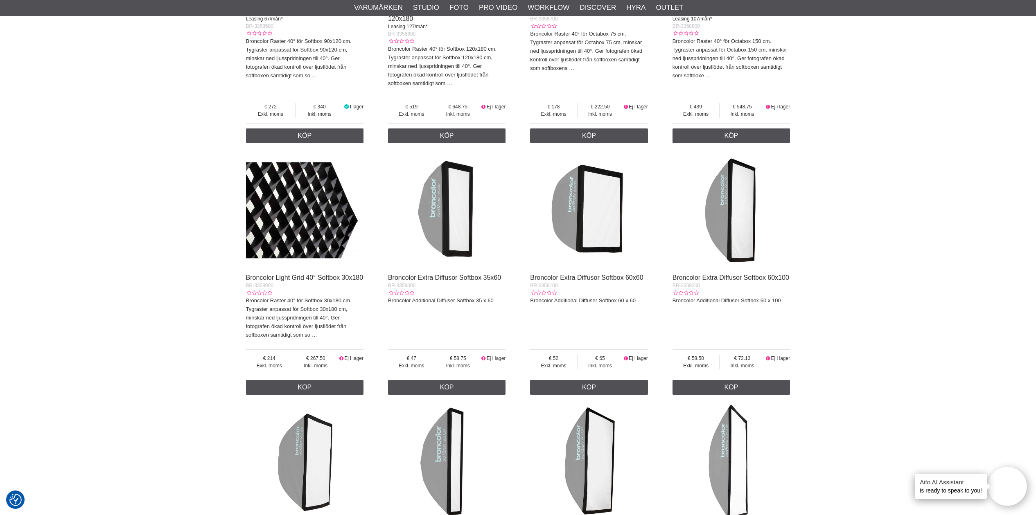
scroll to position [1364, 0]
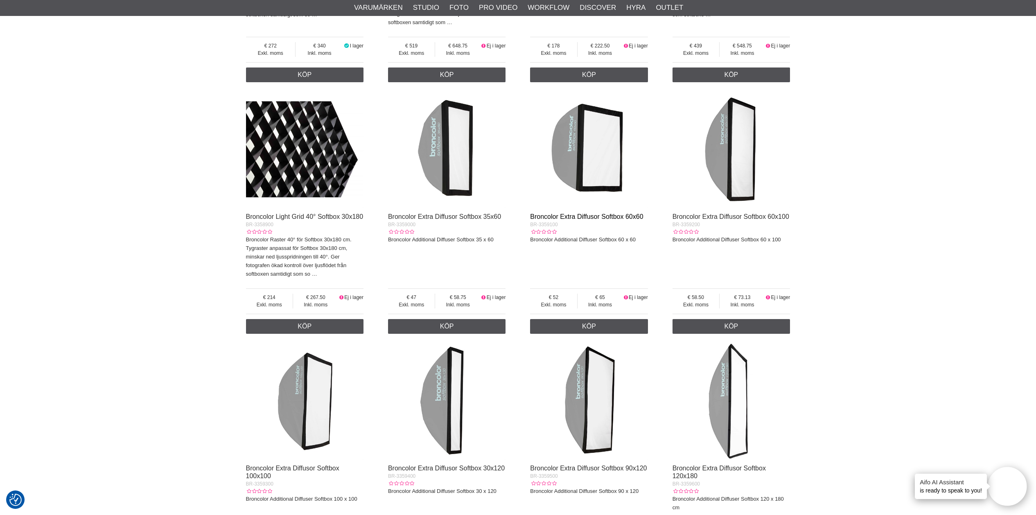
click at [594, 213] on link "Broncolor Extra Diffusor Softbox 60x60" at bounding box center [586, 216] width 113 height 7
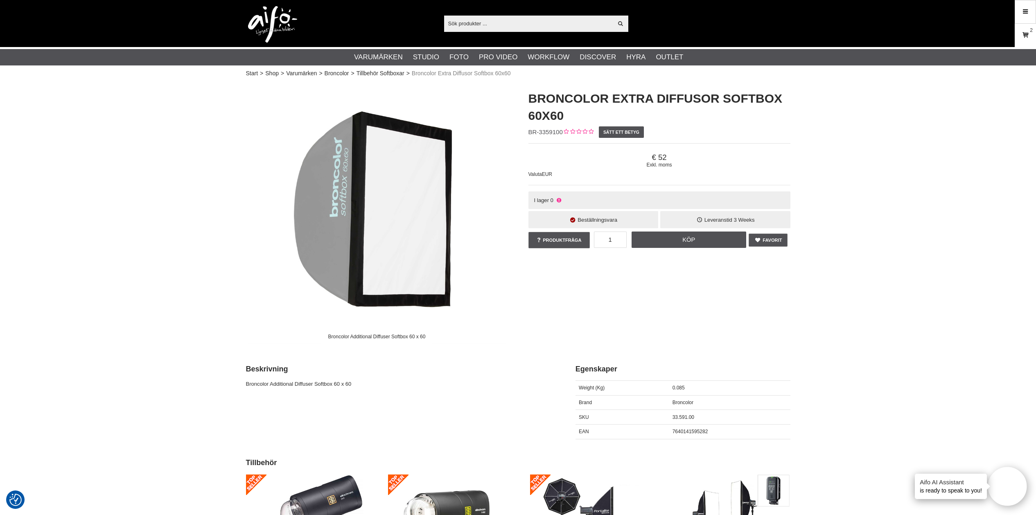
click at [1026, 39] on icon at bounding box center [1025, 35] width 8 height 9
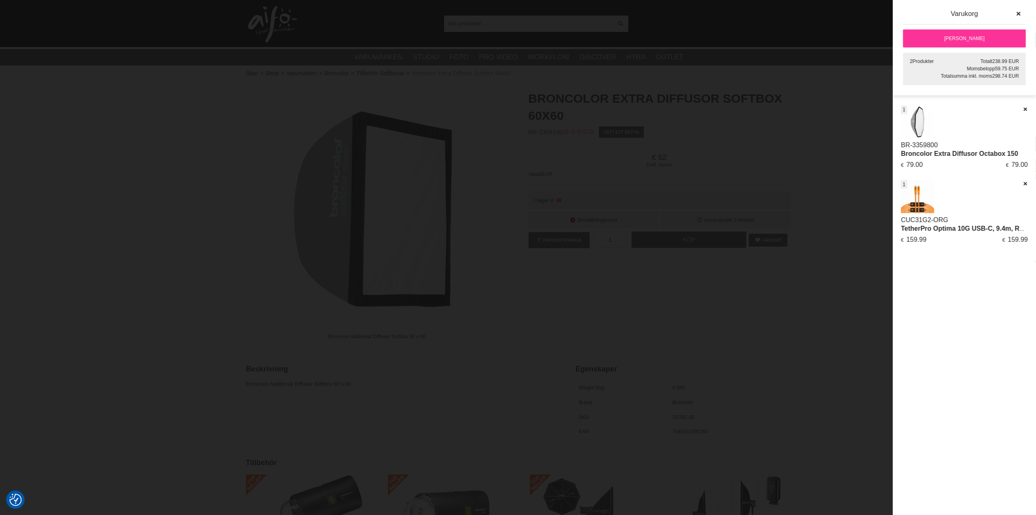
click at [848, 147] on div at bounding box center [518, 257] width 1036 height 515
